Goal: Transaction & Acquisition: Register for event/course

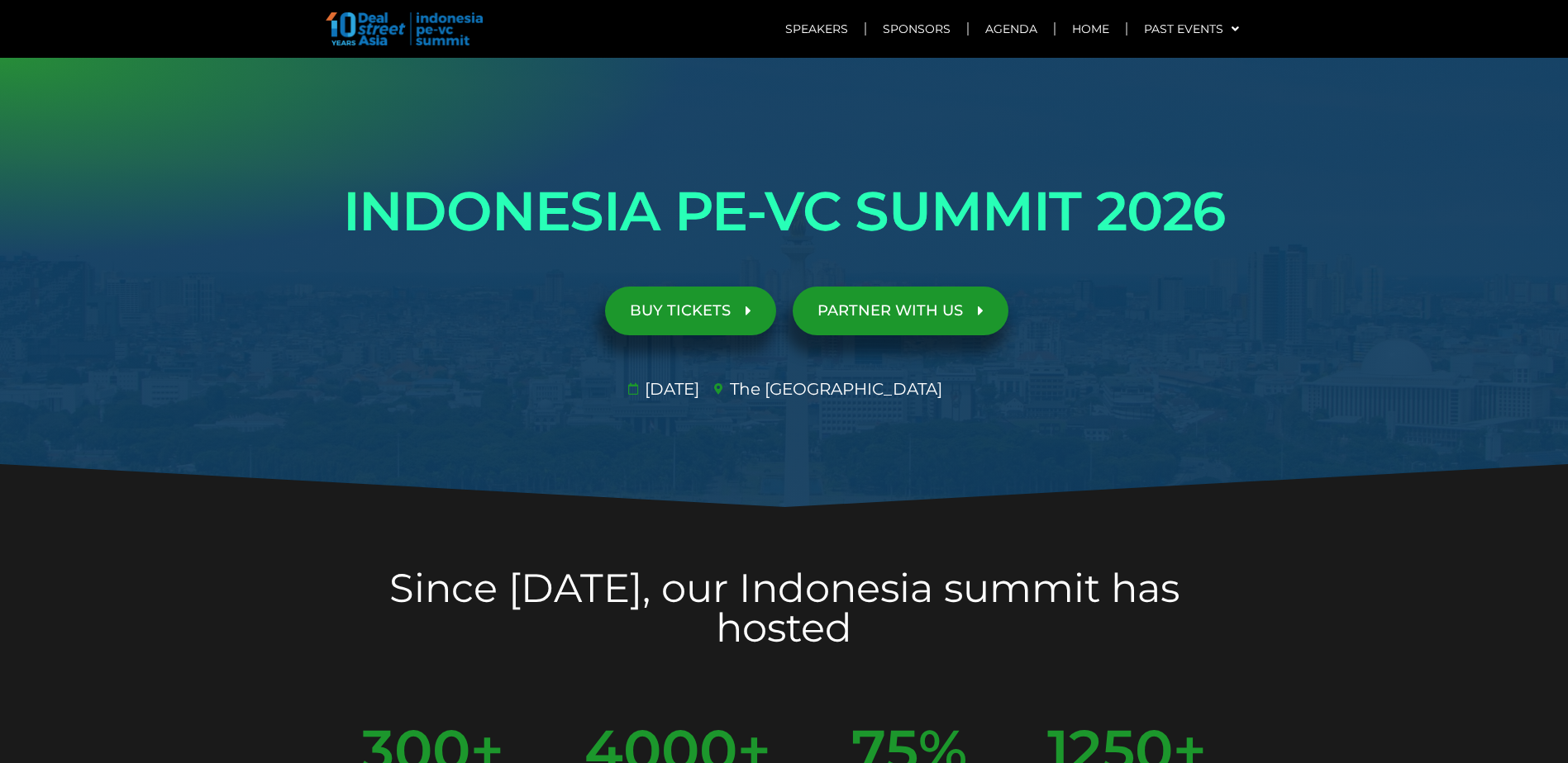
click at [743, 317] on span "BUY TICKETS" at bounding box center [690, 311] width 122 height 16
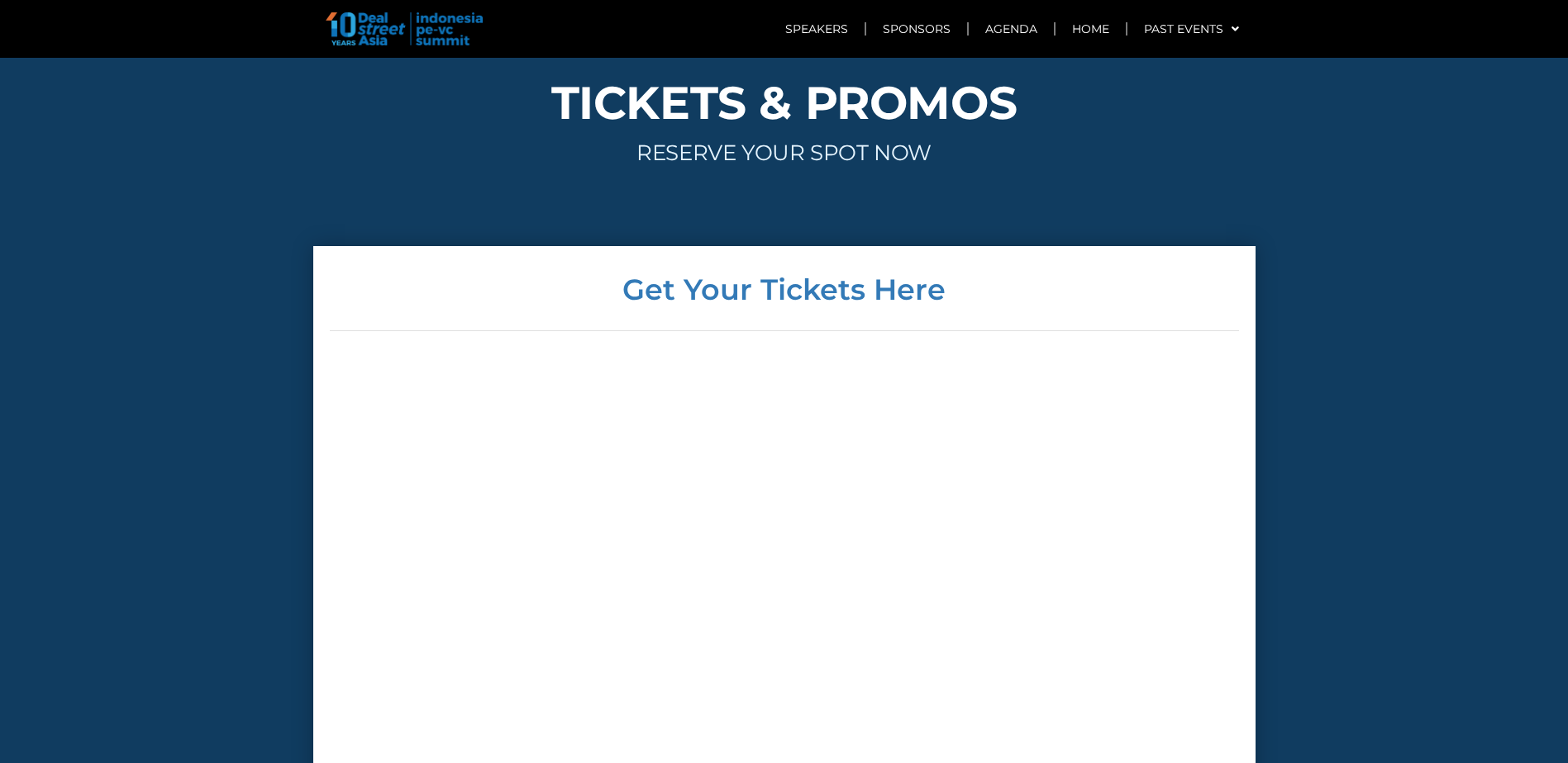
scroll to position [6823, 0]
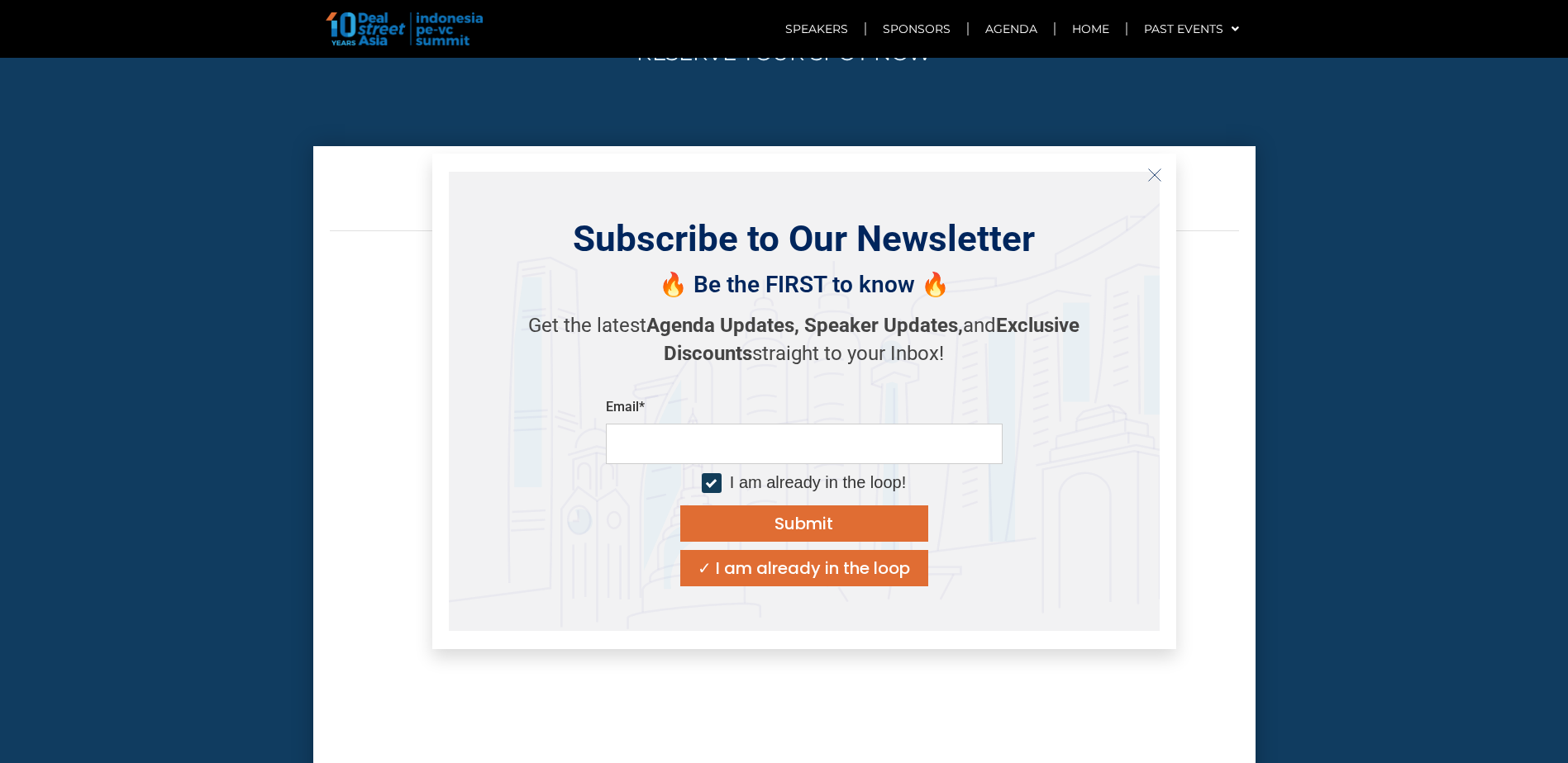
click at [1159, 173] on icon "Close" at bounding box center [1155, 175] width 15 height 15
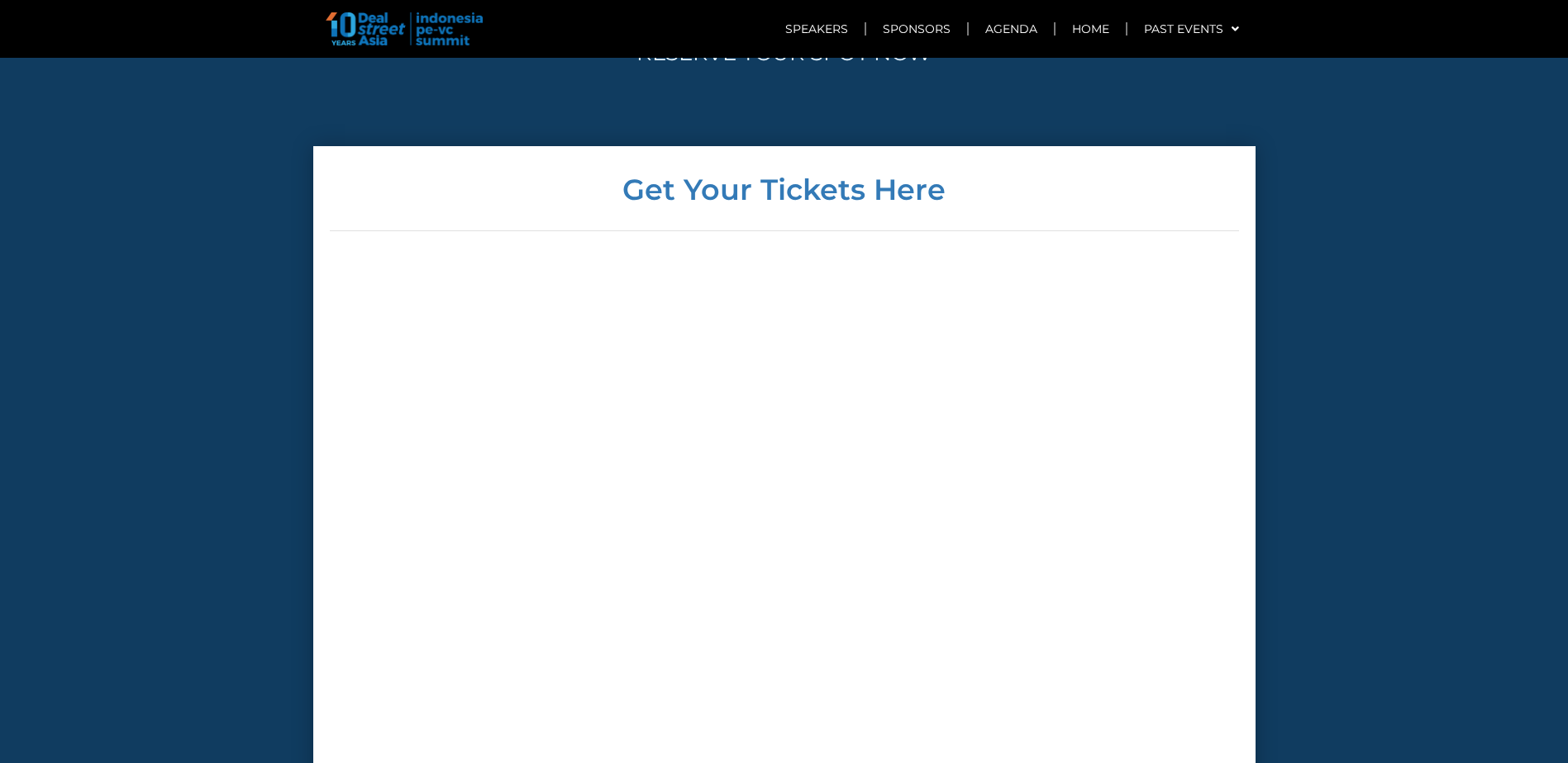
click at [1105, 322] on div at bounding box center [784, 513] width 909 height 505
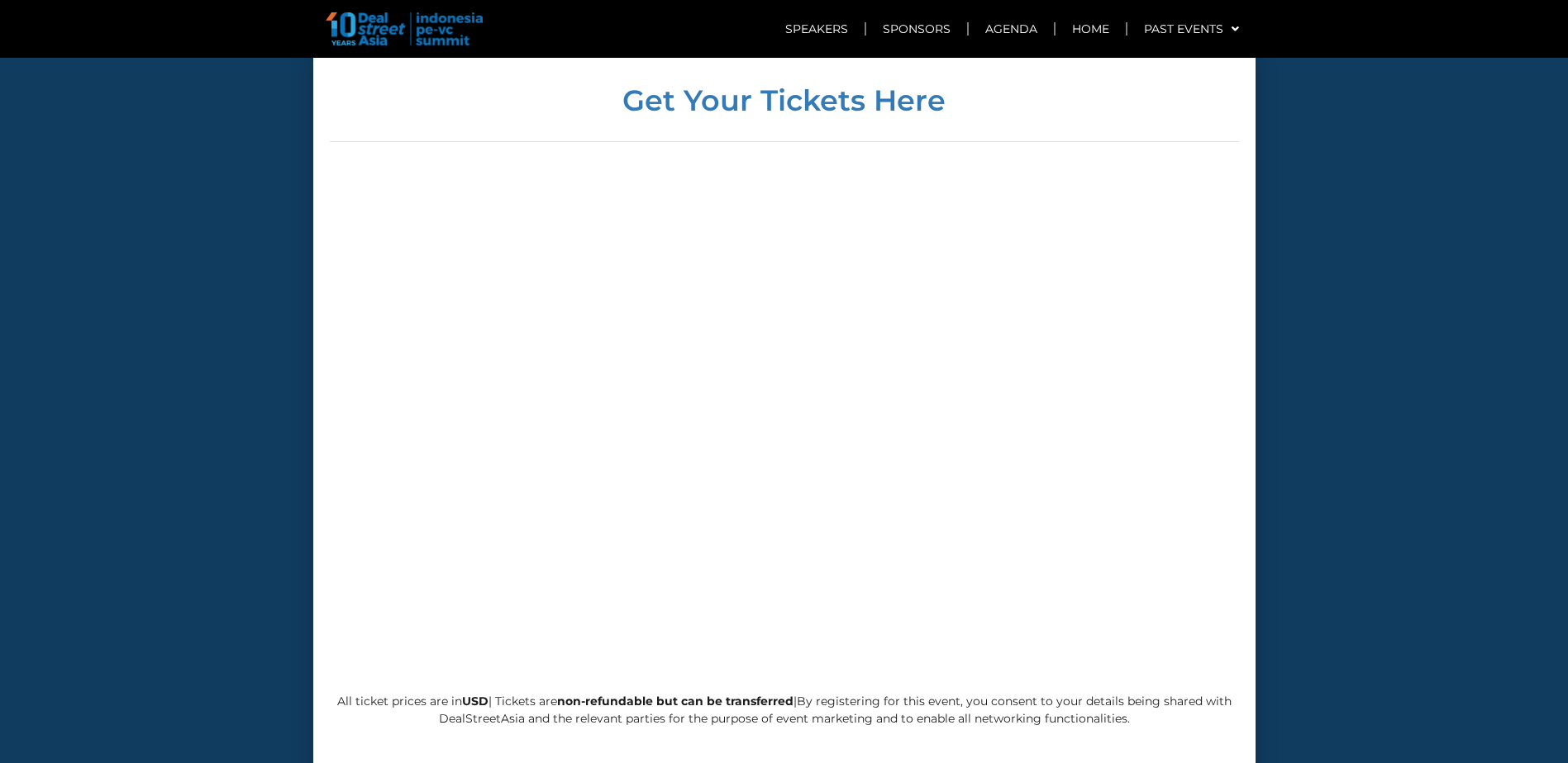
scroll to position [6906, 0]
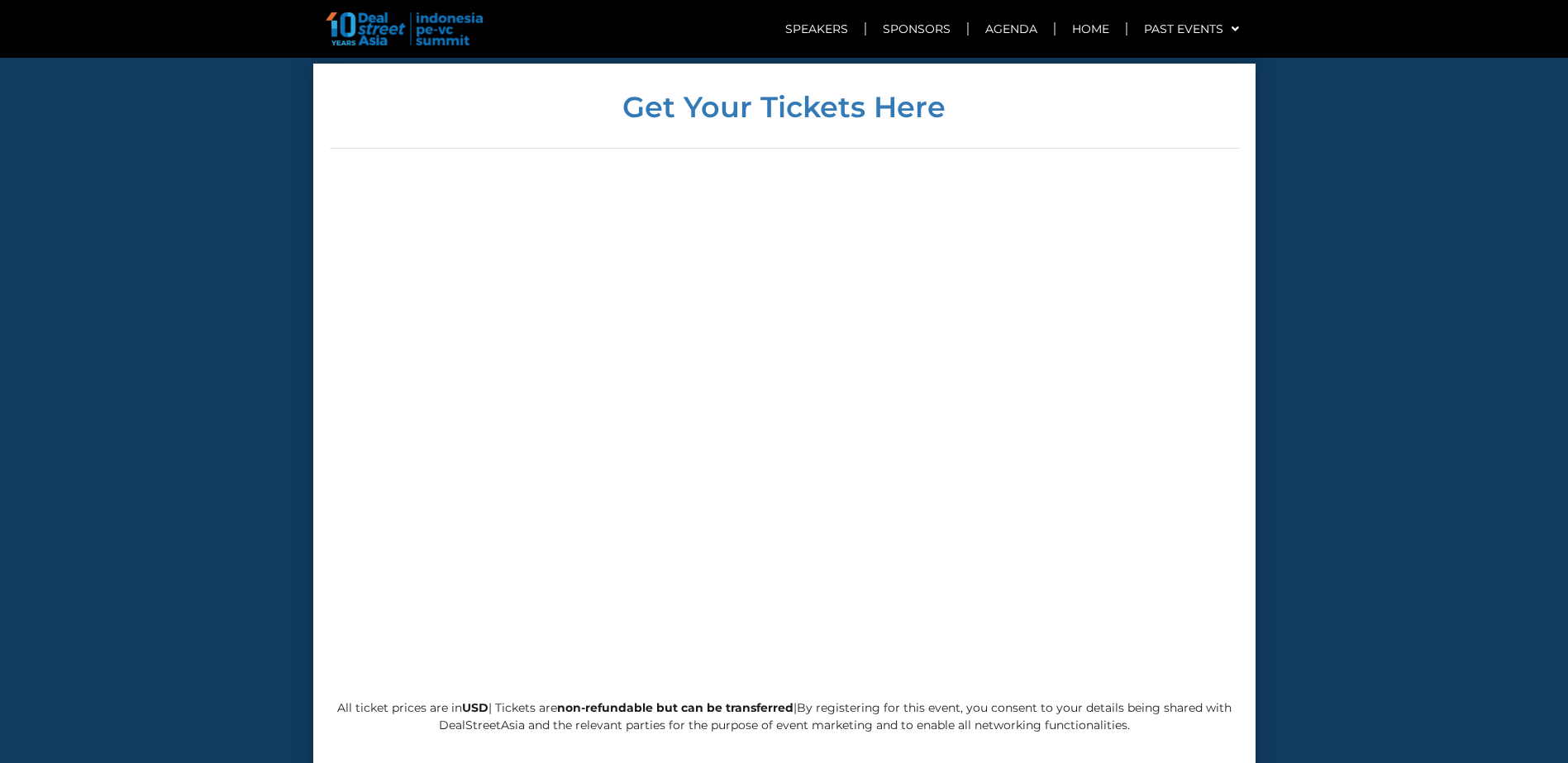
click at [423, 33] on img at bounding box center [404, 28] width 157 height 33
click at [392, 31] on img at bounding box center [404, 28] width 157 height 33
click at [456, 44] on img at bounding box center [404, 28] width 157 height 33
click at [980, 28] on link "Agenda" at bounding box center [1012, 28] width 85 height 38
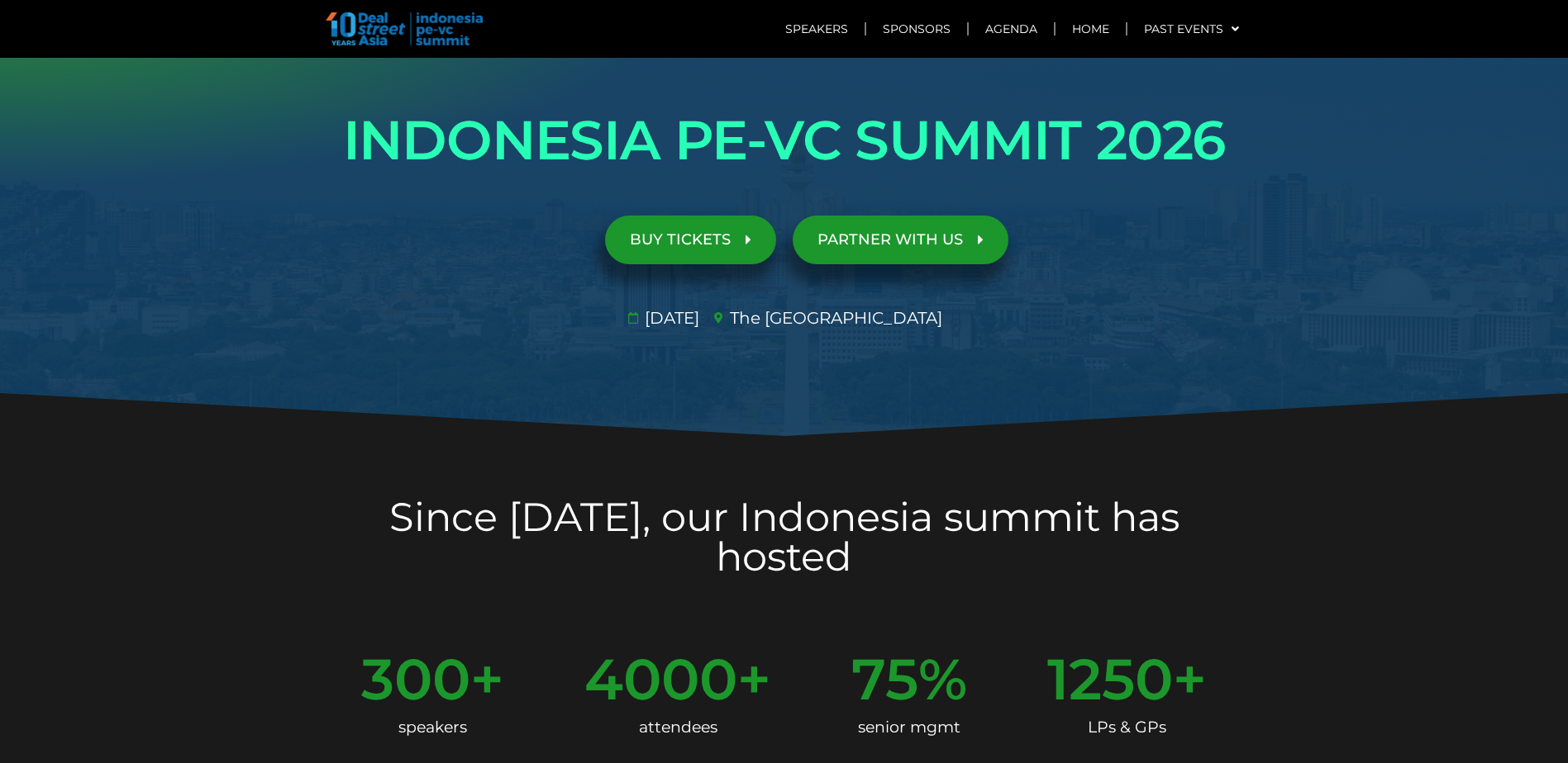
scroll to position [0, 0]
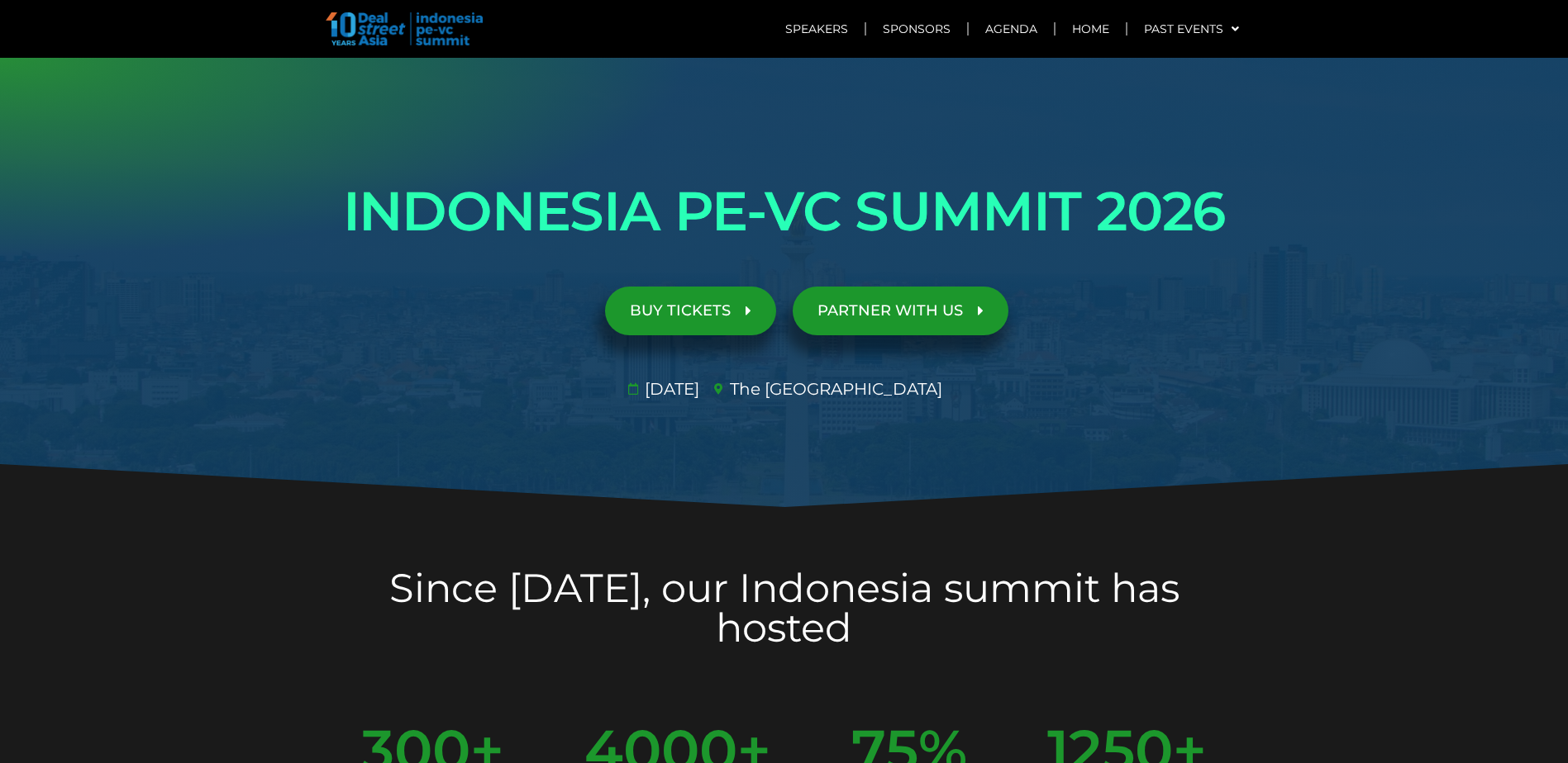
click at [714, 315] on span "BUY TICKETS" at bounding box center [680, 311] width 101 height 16
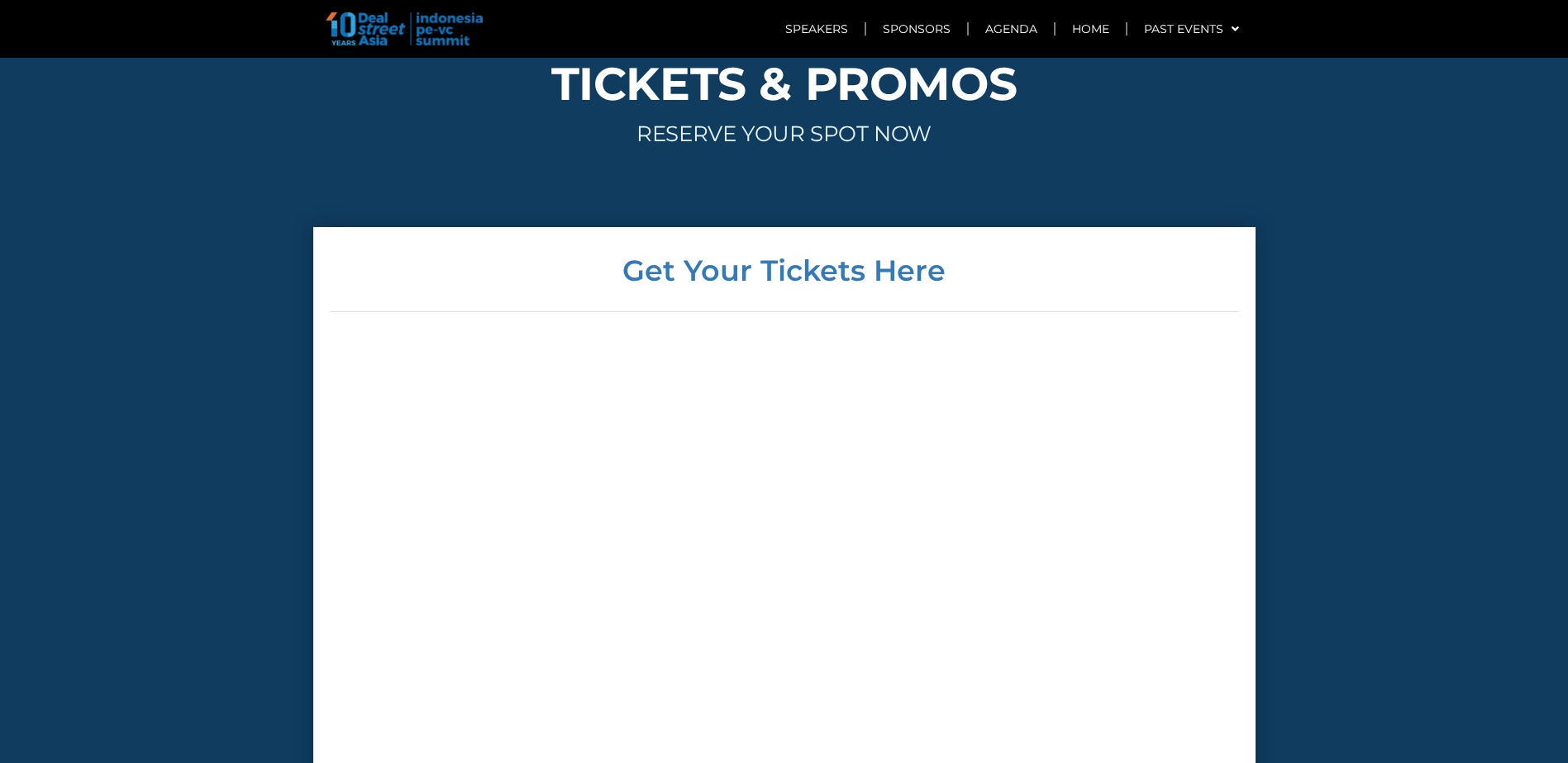
scroll to position [6823, 0]
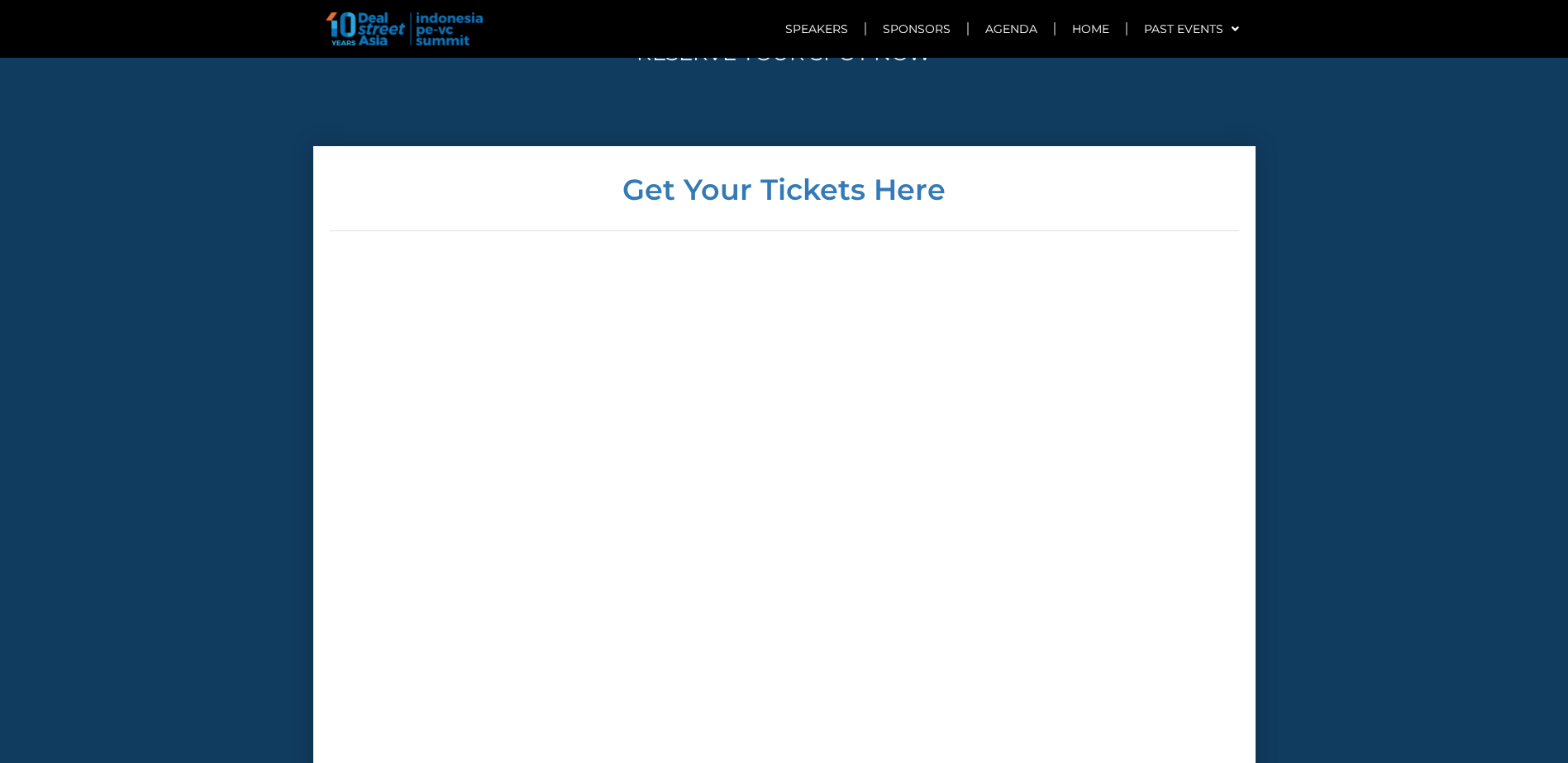
click at [1091, 385] on div at bounding box center [784, 513] width 909 height 505
